Goal: Task Accomplishment & Management: Complete application form

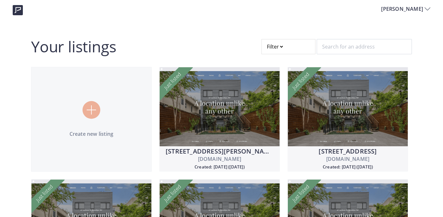
click at [85, 103] on div at bounding box center [92, 110] width 18 height 18
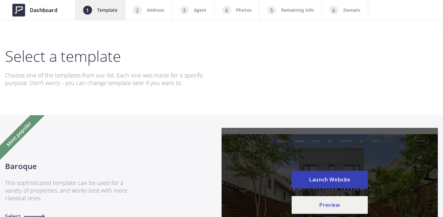
scroll to position [19, 0]
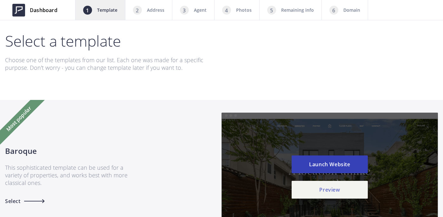
click at [345, 187] on button "Preview" at bounding box center [330, 190] width 76 height 18
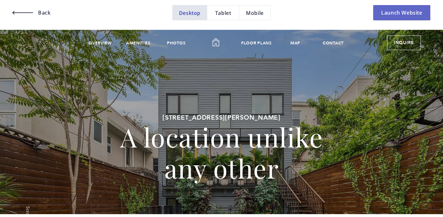
click at [403, 16] on link "Launch Website" at bounding box center [401, 12] width 57 height 15
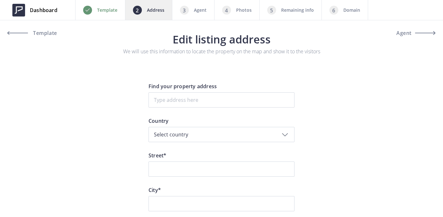
click at [189, 109] on div "Find your property address" at bounding box center [222, 100] width 146 height 35
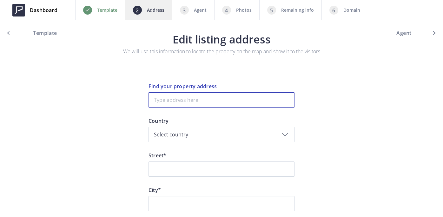
click at [189, 102] on input at bounding box center [222, 99] width 146 height 15
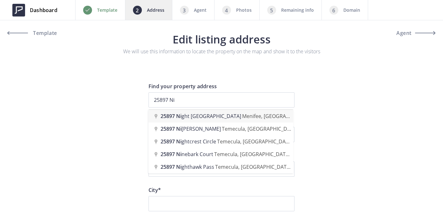
type input "25897 Night Shade Street, Menifee, CA, USA"
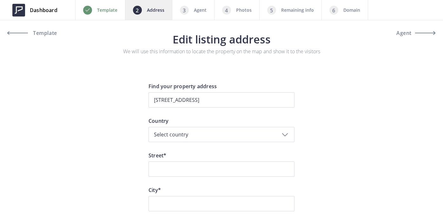
type input "Night Shade Street 25897"
type input "Menifee"
type input "92584"
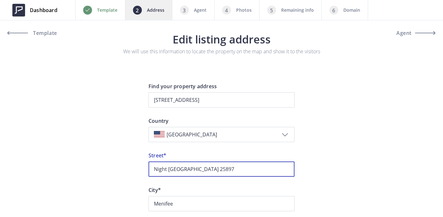
drag, startPoint x: 199, startPoint y: 169, endPoint x: 147, endPoint y: 169, distance: 51.4
click at [147, 169] on div "Dashboard Back Template Address Agent Photos Remaining info Domain Next Templat…" at bounding box center [221, 203] width 443 height 407
click at [182, 169] on input "25897" at bounding box center [222, 169] width 146 height 15
paste input "Night Shade Street"
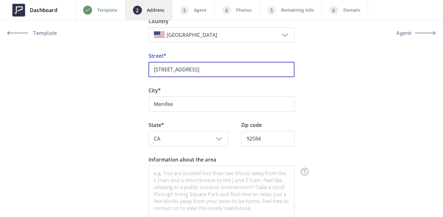
scroll to position [190, 0]
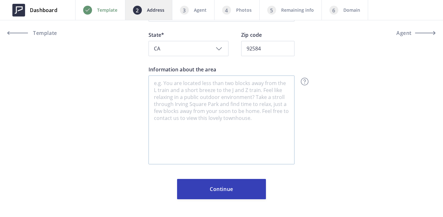
type input "25897 Night Shade Street"
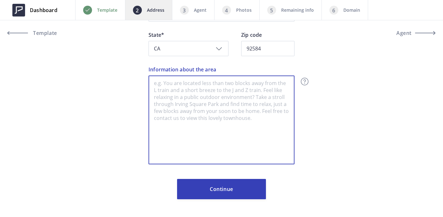
click at [207, 119] on textarea "Information about the area" at bounding box center [222, 120] width 146 height 89
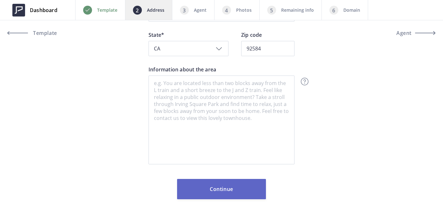
click at [227, 185] on button "Continue" at bounding box center [221, 189] width 89 height 20
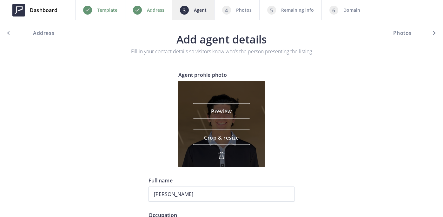
click at [221, 154] on img at bounding box center [222, 156] width 8 height 8
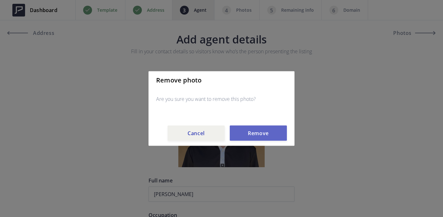
click at [245, 137] on button "Remove" at bounding box center [258, 133] width 57 height 15
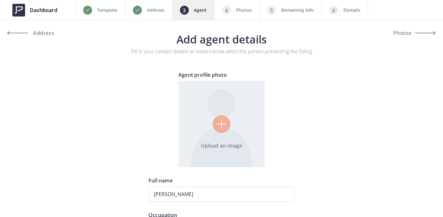
click at [221, 129] on input "file" at bounding box center [221, 124] width 86 height 86
type input "C:\fakepath\Madison & I photo.png"
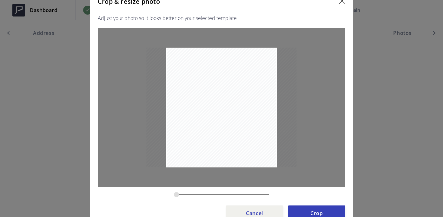
drag, startPoint x: 192, startPoint y: 194, endPoint x: 150, endPoint y: 192, distance: 41.6
type input "0.3031"
click at [174, 192] on input "zoom" at bounding box center [221, 195] width 95 height 6
click at [318, 211] on button "Crop" at bounding box center [316, 213] width 57 height 15
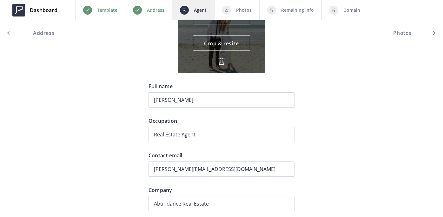
scroll to position [116, 0]
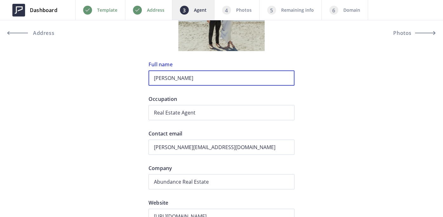
click at [166, 81] on input "Kyle Andrade" at bounding box center [222, 77] width 146 height 15
type input "Kyle & Madison Andrade"
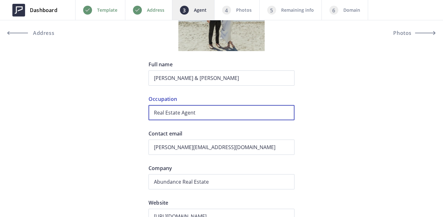
click at [214, 114] on input "Real Estate Agent" at bounding box center [222, 112] width 146 height 15
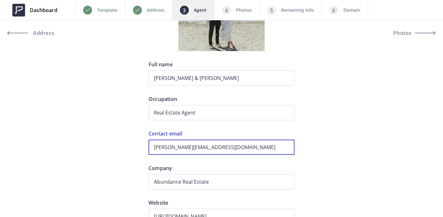
click at [261, 151] on input "kyle@abundancerei.com" at bounding box center [222, 147] width 146 height 15
drag, startPoint x: 249, startPoint y: 152, endPoint x: 171, endPoint y: 147, distance: 78.6
click at [171, 147] on input "kyle@abundancerei.com" at bounding box center [222, 147] width 146 height 15
type input "kyle@andradeestates.com"
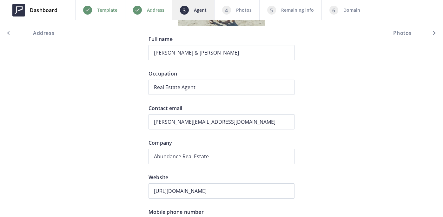
scroll to position [146, 0]
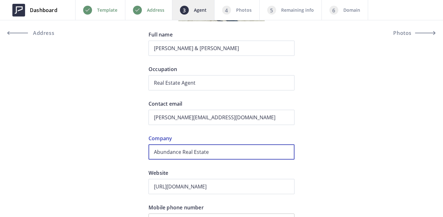
drag, startPoint x: 223, startPoint y: 150, endPoint x: 69, endPoint y: 135, distance: 155.4
type input "Allison James Estates & Homes"
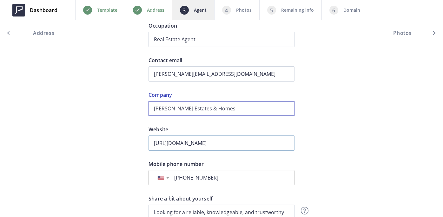
scroll to position [198, 0]
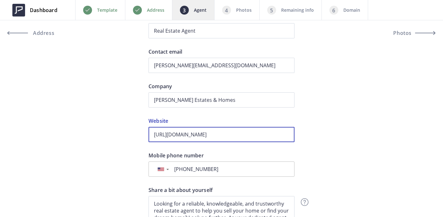
click at [210, 128] on input "https://kyleandraderealtor.abundancerei.com" at bounding box center [222, 134] width 146 height 15
paste input "andradeestateandinvestments.com/"
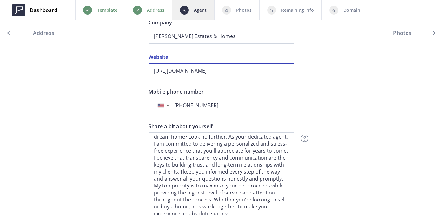
scroll to position [264, 0]
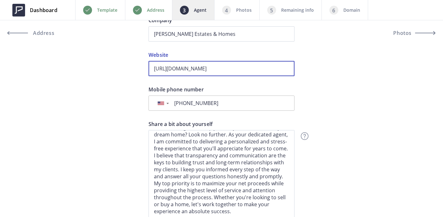
type input "https://andradeestateandinvestments.com/"
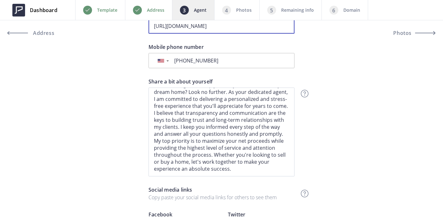
scroll to position [310, 0]
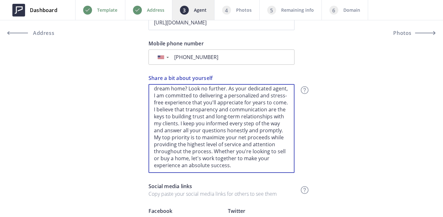
click at [237, 168] on textarea "Looking for a reliable, knowledgeable, and trustworthy real estate agent to hel…" at bounding box center [222, 128] width 146 height 89
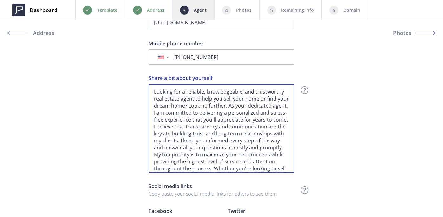
drag, startPoint x: 233, startPoint y: 167, endPoint x: 133, endPoint y: 81, distance: 131.9
click at [133, 81] on div "Preview Crop & resize Agent profile photo Kyle & Madison Andrade Full name Real…" at bounding box center [221, 110] width 443 height 699
paste textarea "We're grateful for the opportunity to earn your business as your trusted real e…"
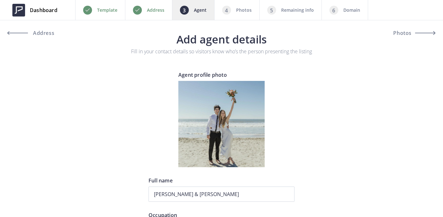
type textarea "We're grateful for the opportunity to earn your business as your trusted real e…"
click at [237, 11] on p "Photos" at bounding box center [244, 10] width 16 height 8
click at [409, 35] on span "Photos" at bounding box center [412, 32] width 20 height 5
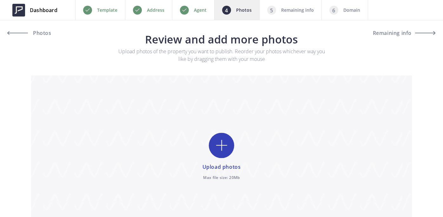
click at [217, 140] on input "file" at bounding box center [221, 157] width 381 height 163
type input "C:\fakepath\1F0A2806.jpg"
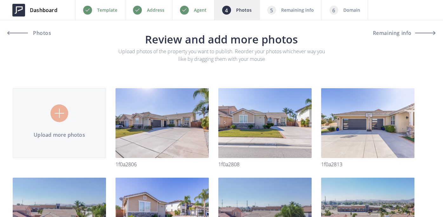
click at [102, 139] on input "file" at bounding box center [222, 165] width 418 height 204
type input "C:\fakepath\DJI_0487.jpg"
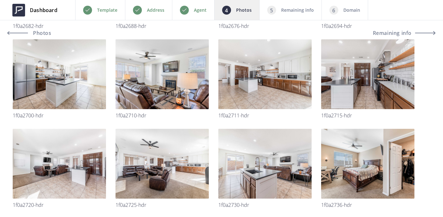
scroll to position [305, 0]
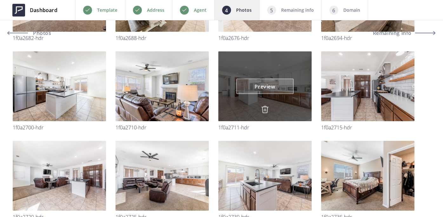
click at [269, 81] on link "Preview" at bounding box center [264, 86] width 57 height 15
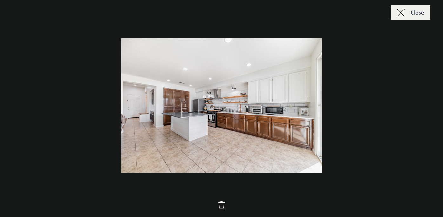
click at [402, 12] on img at bounding box center [401, 13] width 8 height 8
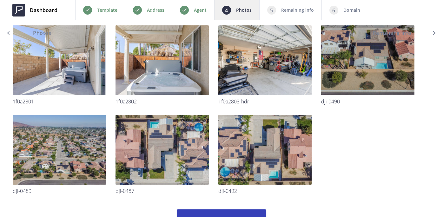
scroll to position [909, 0]
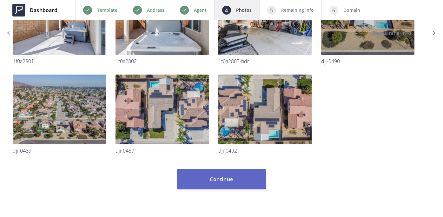
click at [214, 176] on button "Continue" at bounding box center [221, 179] width 89 height 20
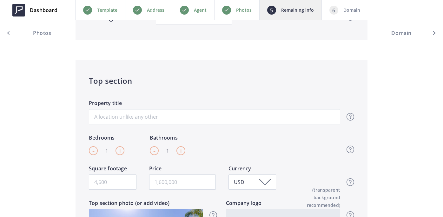
scroll to position [102, 0]
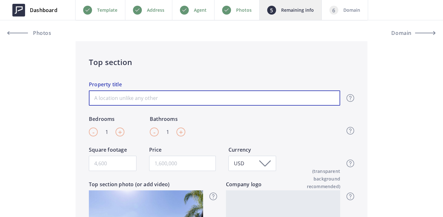
click at [183, 104] on input "Property title" at bounding box center [214, 97] width 251 height 15
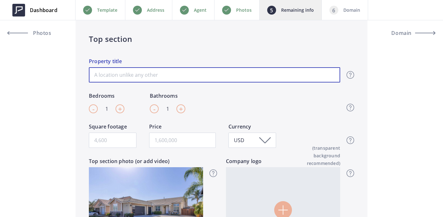
scroll to position [117, 0]
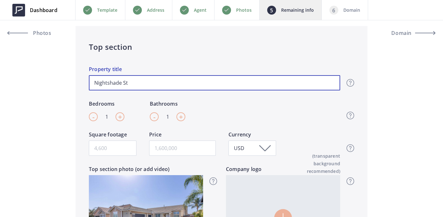
type input "Nightshade St"
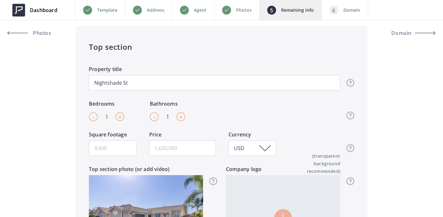
click at [122, 118] on div "+" at bounding box center [120, 116] width 9 height 9
click at [119, 113] on span "+" at bounding box center [120, 117] width 4 height 10
type input "4"
click at [181, 118] on span "+" at bounding box center [181, 117] width 4 height 10
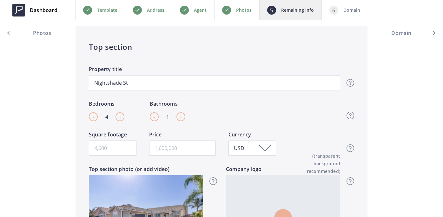
type input "2"
click at [123, 156] on input "Square footage" at bounding box center [113, 148] width 48 height 15
type input "599000"
click at [176, 147] on input "text" at bounding box center [182, 148] width 67 height 15
click at [135, 147] on input "599000" at bounding box center [113, 148] width 48 height 15
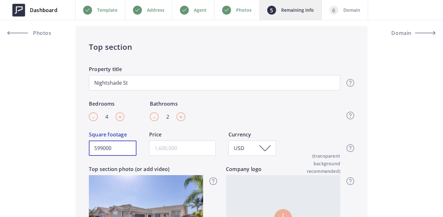
click at [135, 147] on input "599000" at bounding box center [113, 148] width 48 height 15
type input "1995"
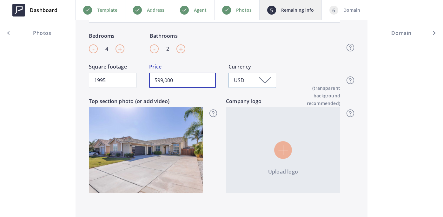
scroll to position [187, 0]
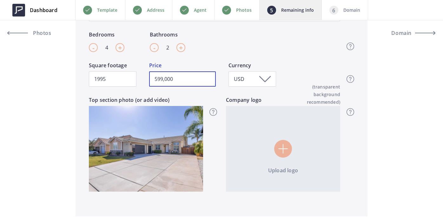
type input "599,000"
click at [279, 146] on input "file" at bounding box center [283, 149] width 114 height 86
type input "C:\fakepath\Screen Shot 2024-10-17 at 11.43.54 AM.png"
type input "599,000"
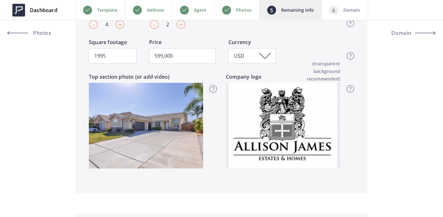
scroll to position [215, 0]
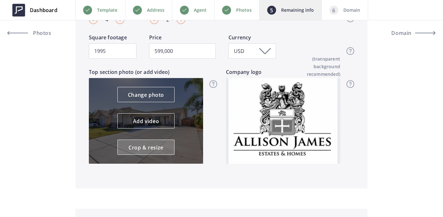
click at [151, 144] on link "Crop & resize" at bounding box center [145, 147] width 57 height 15
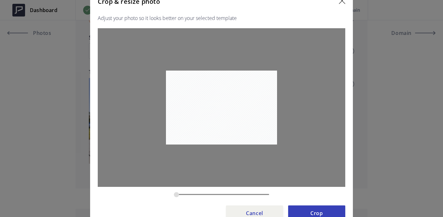
drag, startPoint x: 190, startPoint y: 195, endPoint x: 154, endPoint y: 195, distance: 36.8
type input "0.1823"
click at [174, 195] on input "zoom" at bounding box center [221, 195] width 95 height 6
click at [312, 209] on button "Crop" at bounding box center [316, 213] width 57 height 15
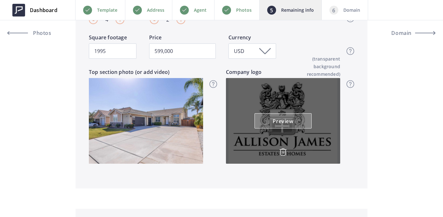
click at [282, 121] on link "Preview" at bounding box center [283, 120] width 57 height 15
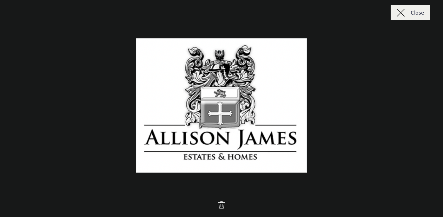
click at [405, 15] on link "Close" at bounding box center [411, 12] width 40 height 15
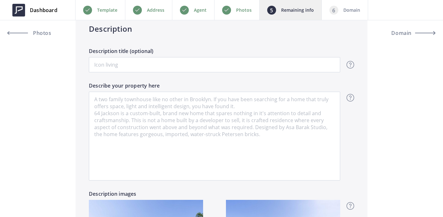
scroll to position [378, 0]
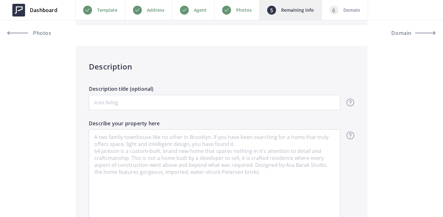
click at [351, 11] on p "Domain" at bounding box center [351, 10] width 17 height 8
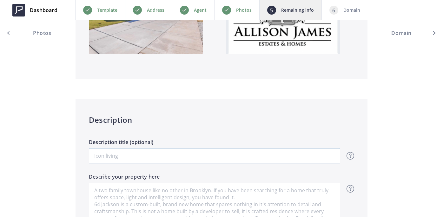
scroll to position [325, 0]
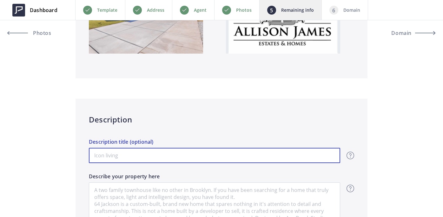
click at [135, 151] on input "Description title (optional)" at bounding box center [214, 155] width 251 height 15
type input "599,000"
type input "I"
type input "599,000"
type input "In"
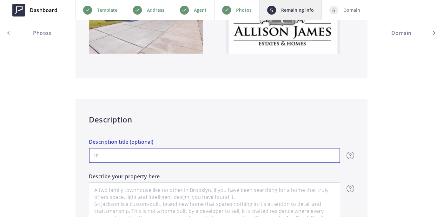
type input "599,000"
type input "I"
type input "599,000"
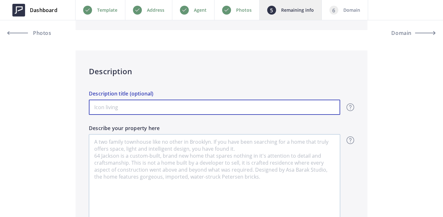
scroll to position [376, 0]
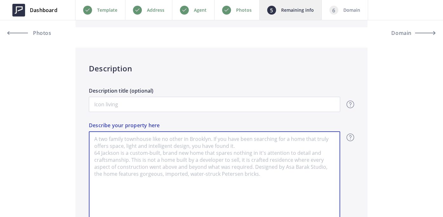
click at [147, 154] on textarea "Describe your property here" at bounding box center [214, 175] width 251 height 89
type input "599,000"
type textarea "I"
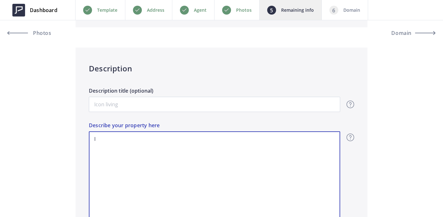
type input "599,000"
type textarea "In"
type input "599,000"
type textarea "In"
type input "599,000"
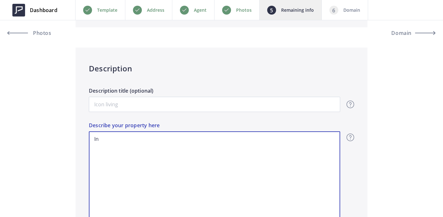
type textarea "In p"
type input "599,000"
type textarea "In pr"
type input "599,000"
type textarea "In prg"
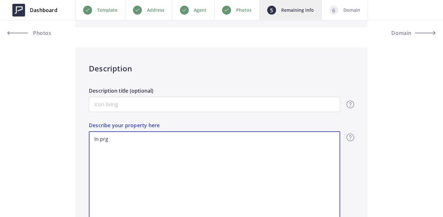
type input "599,000"
type textarea "In pr"
type input "599,000"
type textarea "In prog"
type input "599,000"
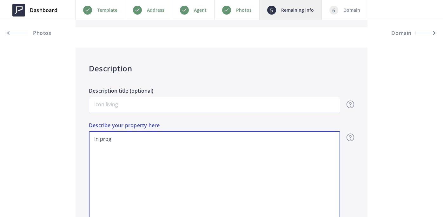
type textarea "In progr"
type input "599,000"
type textarea "In progre"
type input "599,000"
type textarea "In progres"
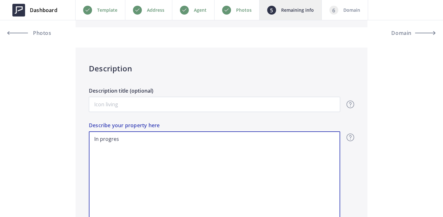
type input "599,000"
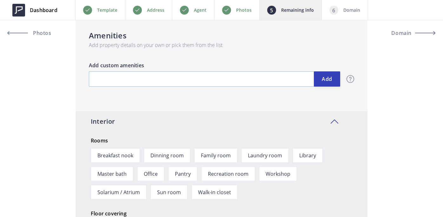
scroll to position [614, 0]
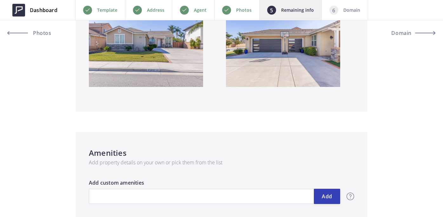
type textarea "In progress"
click at [148, 186] on label "Add custom amenities" at bounding box center [214, 184] width 251 height 10
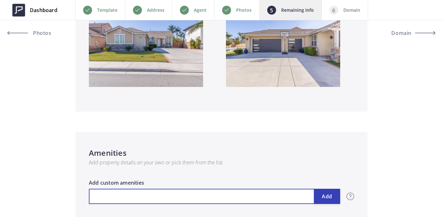
click at [136, 195] on input "text" at bounding box center [214, 196] width 251 height 15
type input "599,000"
type input "i"
type input "599,000"
type input "in"
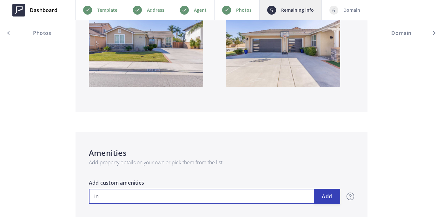
type input "599,000"
type input "in"
type input "599,000"
type input "in"
type input "599,000"
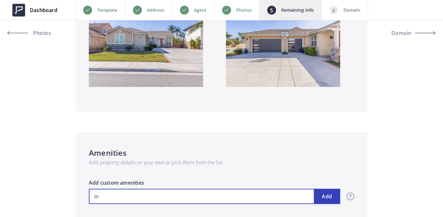
type input "i"
type input "599,000"
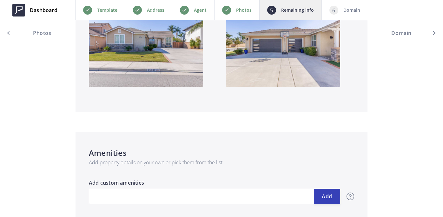
click at [227, 176] on div "Amenities Add property details on your own or pick them from the list Add Add c…" at bounding box center [222, 180] width 292 height 97
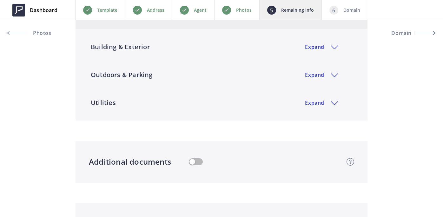
scroll to position [932, 0]
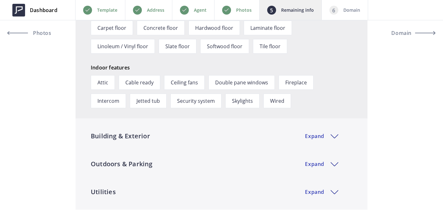
click at [346, 7] on p "Domain" at bounding box center [351, 10] width 17 height 8
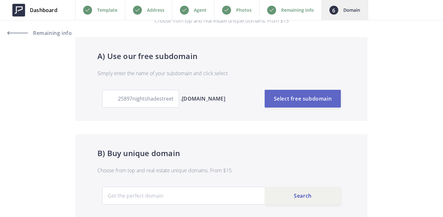
scroll to position [46, 0]
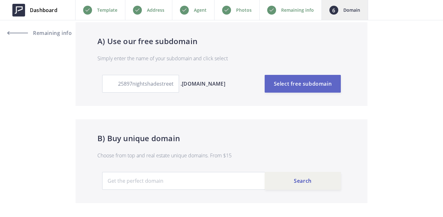
click at [305, 88] on button "Select free subdomain" at bounding box center [303, 84] width 76 height 18
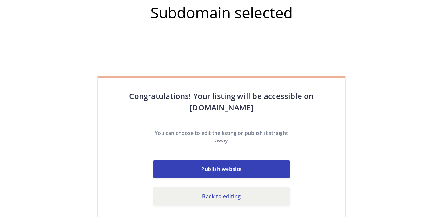
scroll to position [1, 0]
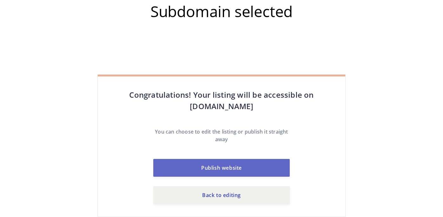
click at [231, 167] on button "Publish website" at bounding box center [221, 168] width 136 height 18
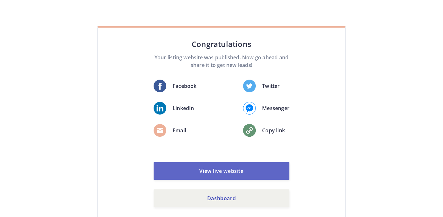
scroll to position [43, 0]
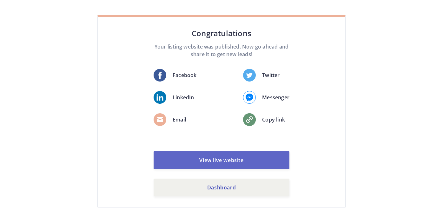
click at [217, 158] on link "View live website" at bounding box center [222, 160] width 136 height 18
